Goal: Navigation & Orientation: Understand site structure

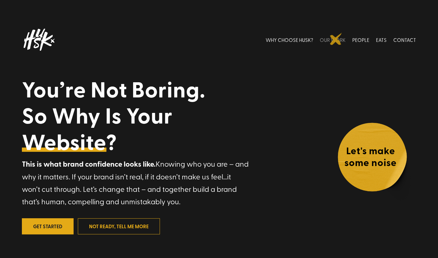
click at [336, 39] on link "OUR WORK" at bounding box center [333, 39] width 26 height 27
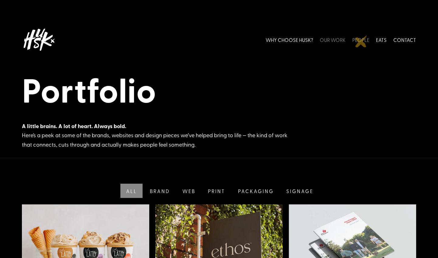
click at [361, 41] on link "PEOPLE" at bounding box center [360, 39] width 17 height 27
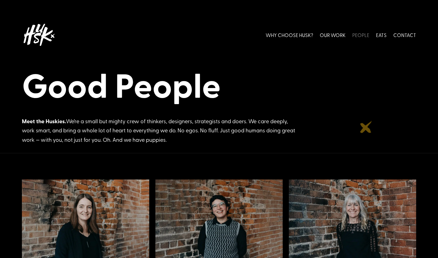
scroll to position [5, 0]
click at [382, 35] on link "EATS" at bounding box center [381, 34] width 11 height 27
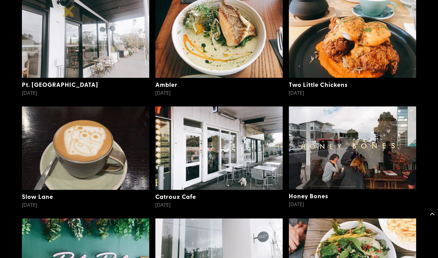
scroll to position [445, 0]
